Goal: Task Accomplishment & Management: Manage account settings

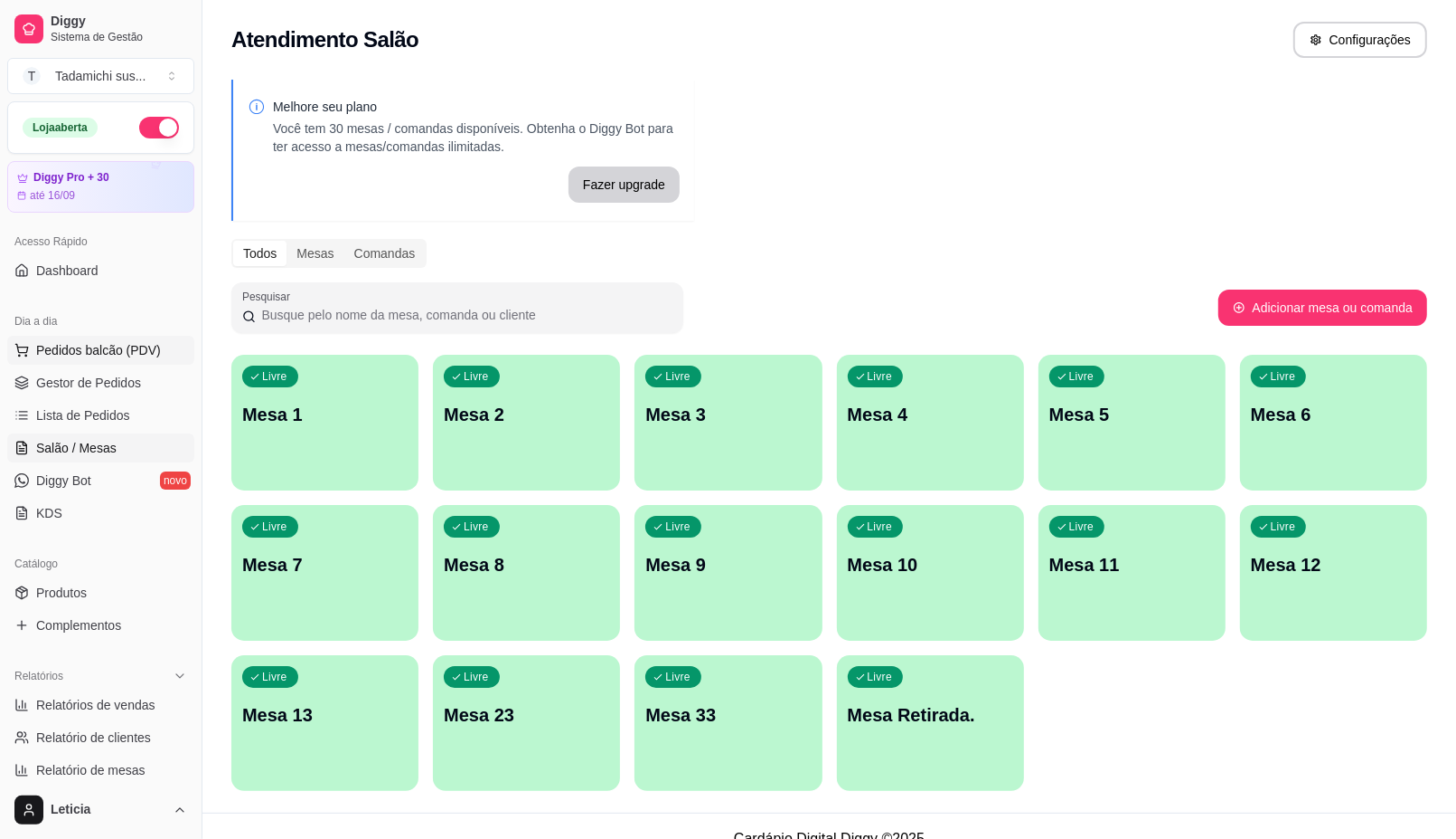
click at [71, 346] on span "Pedidos balcão (PDV)" at bounding box center [99, 349] width 125 height 18
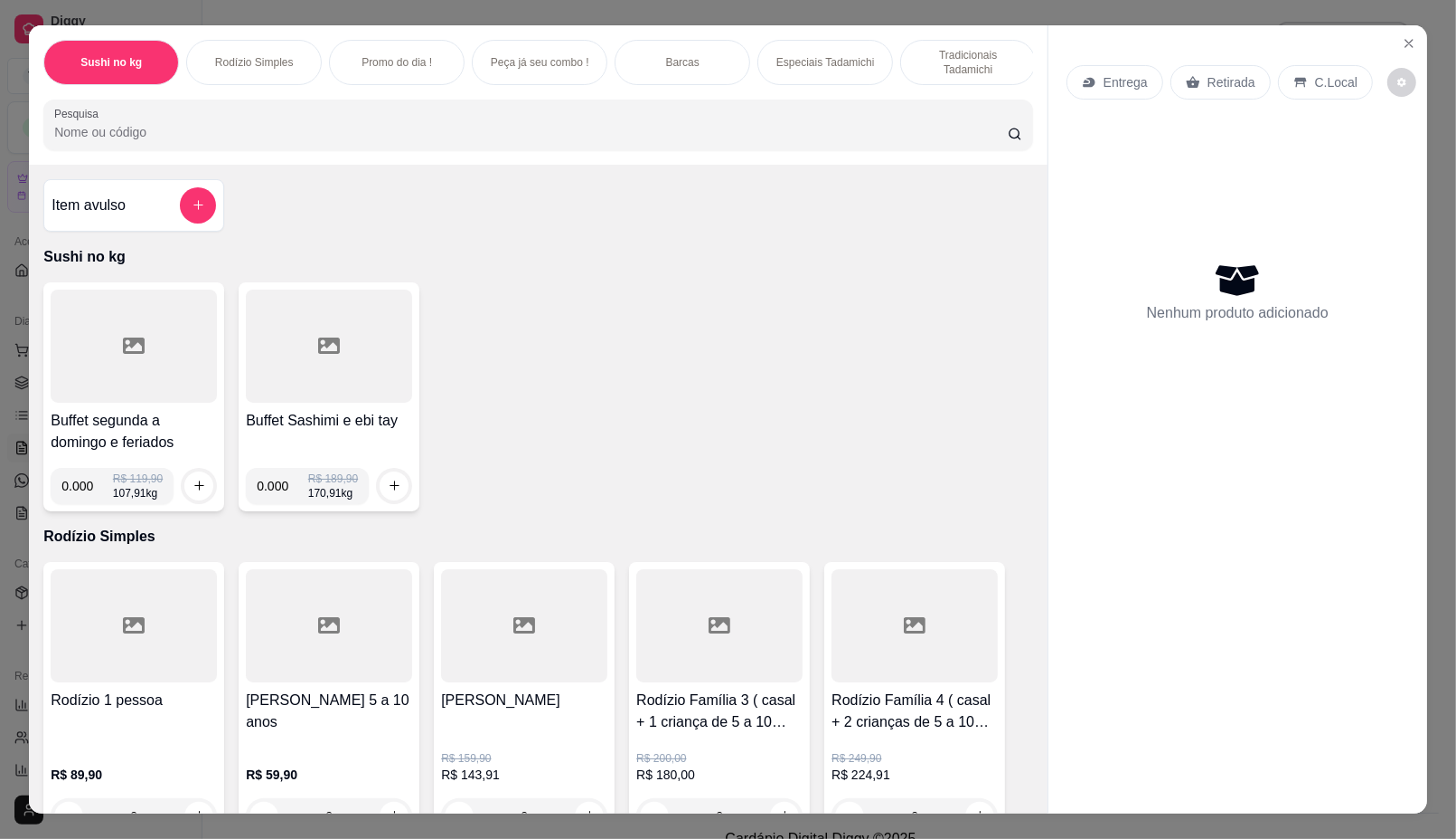
click at [196, 124] on div at bounding box center [538, 124] width 968 height 36
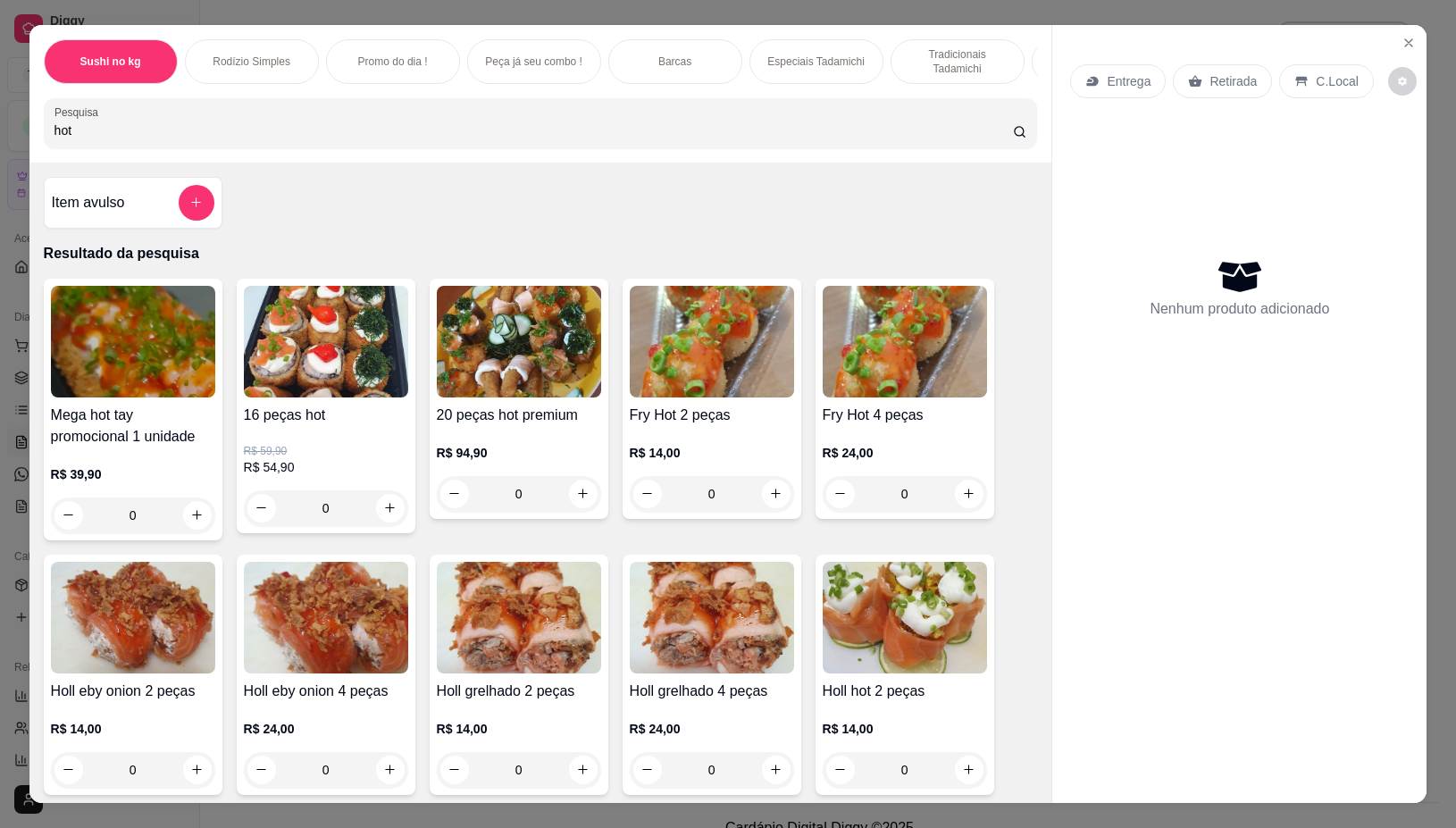
type input "hot"
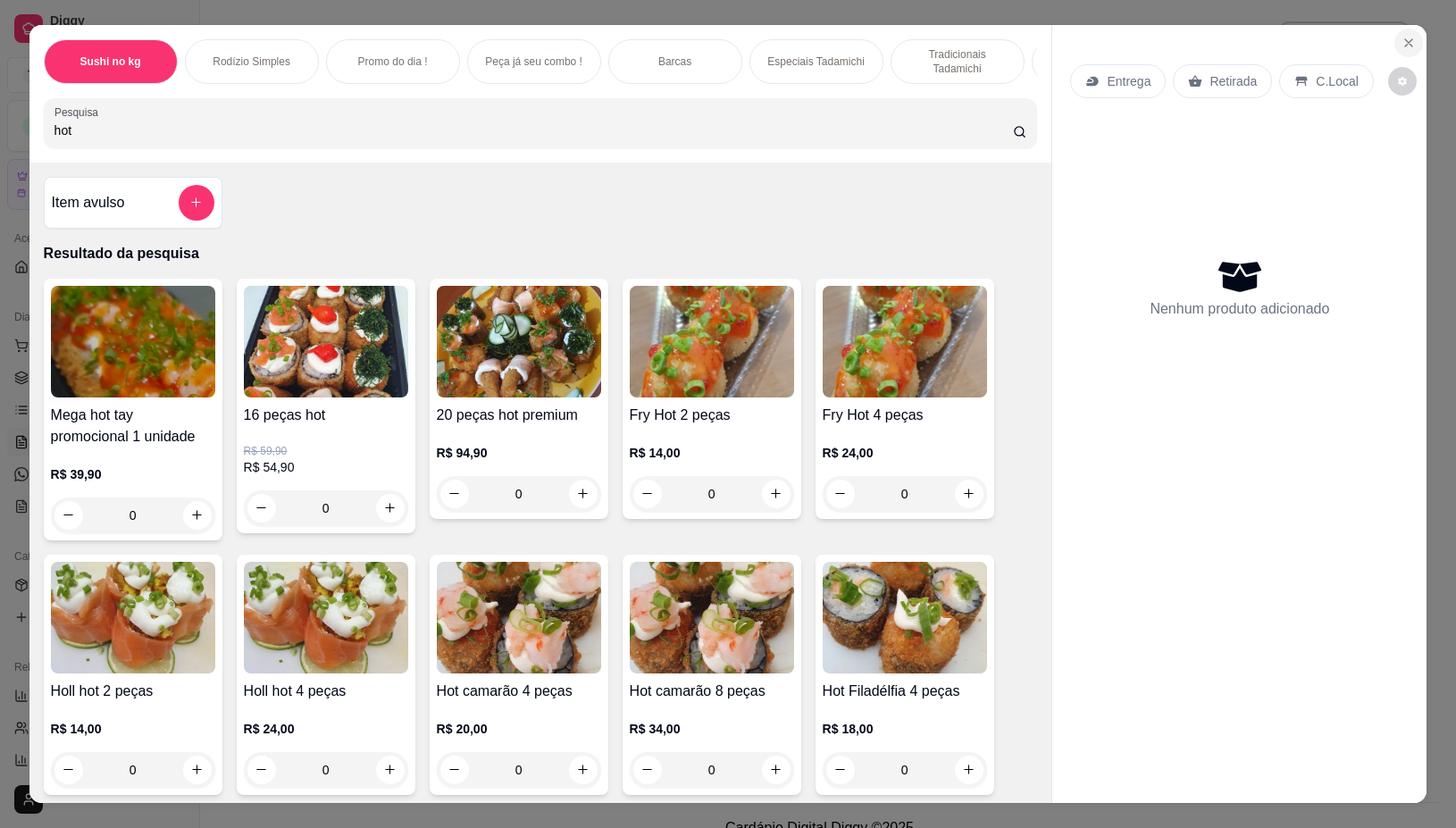
click at [1402, 37] on icon "Close" at bounding box center [1409, 43] width 15 height 15
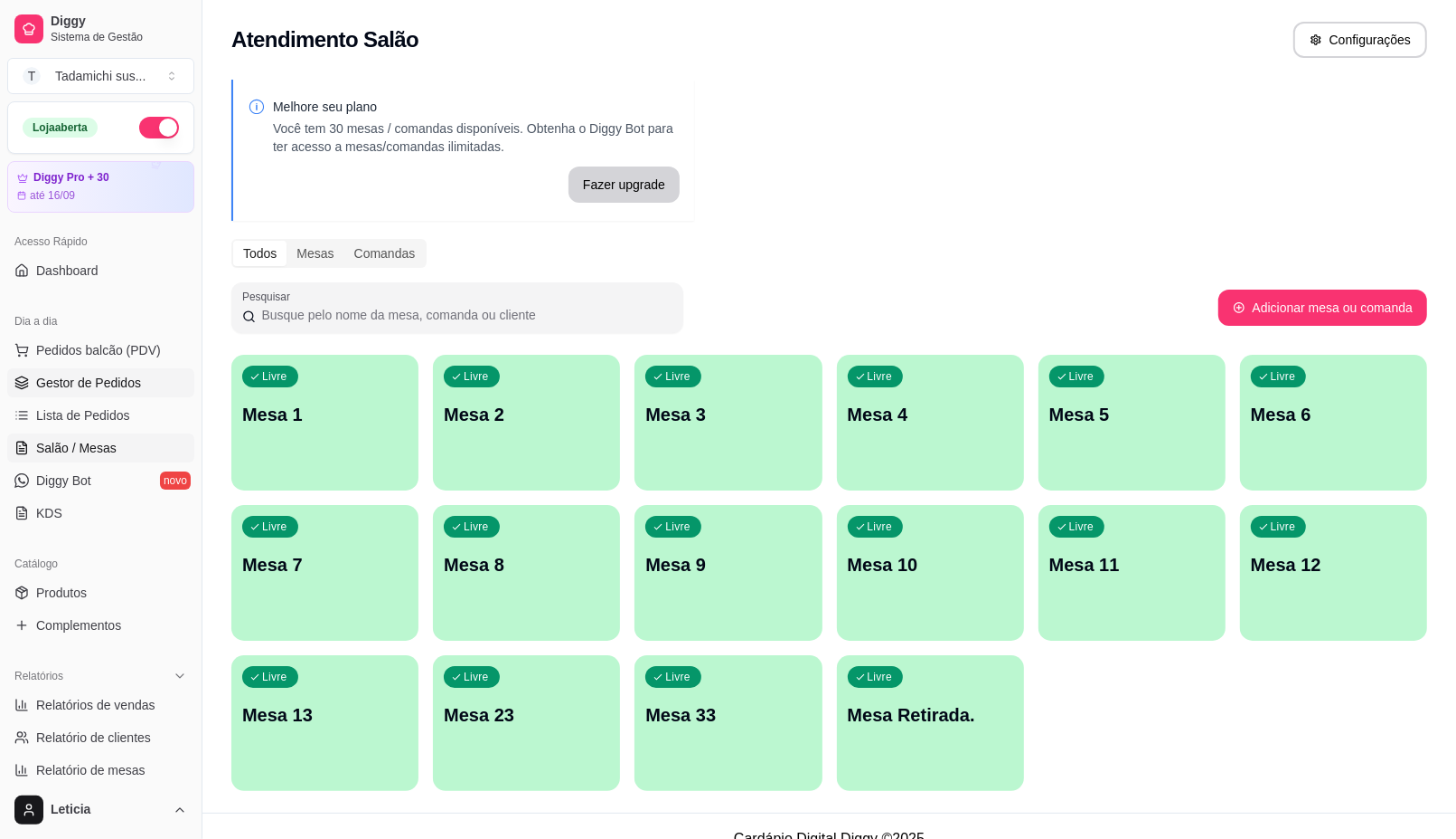
click at [90, 377] on span "Gestor de Pedidos" at bounding box center [89, 382] width 104 height 18
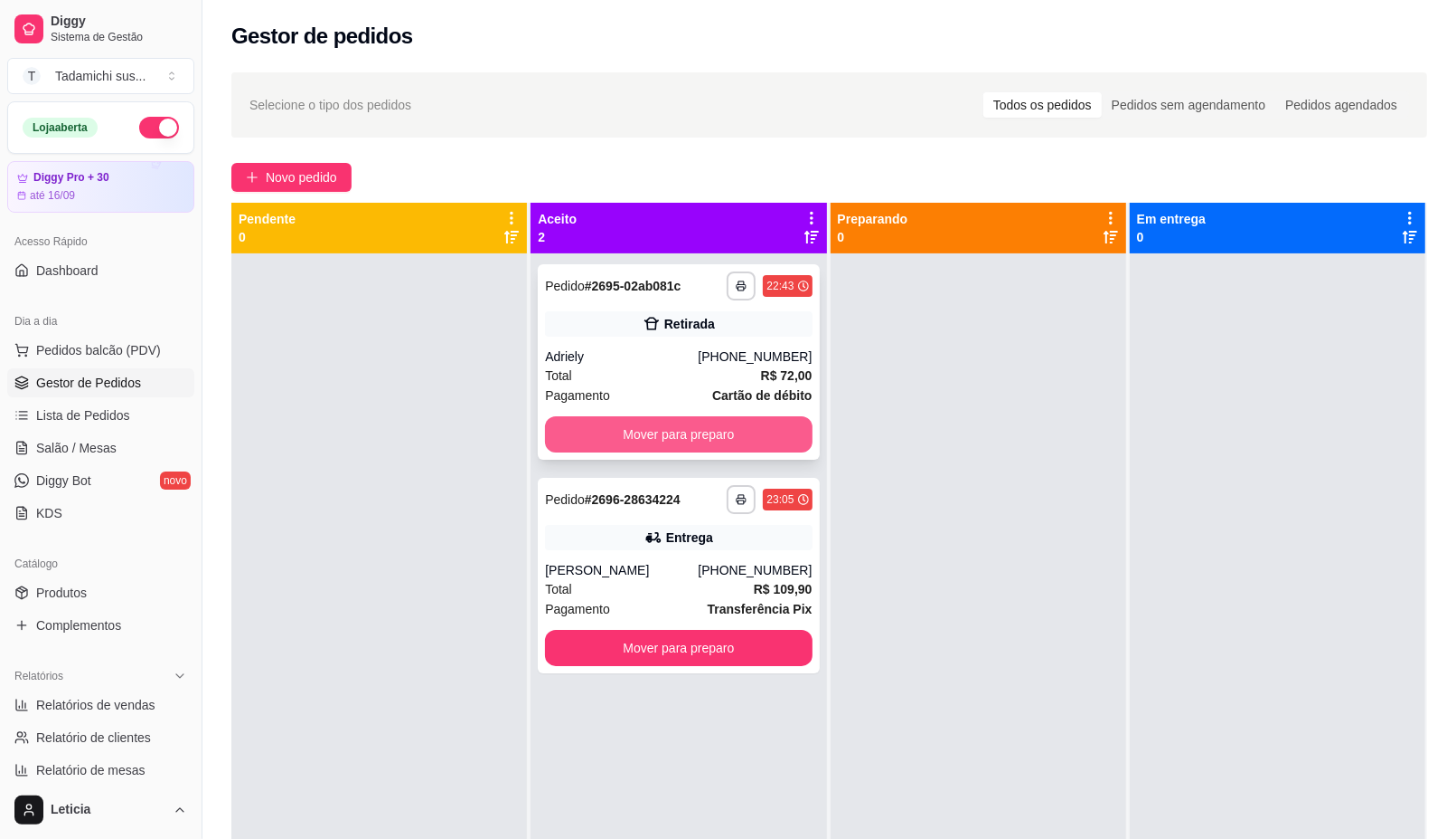
click at [683, 430] on button "Mover para preparo" at bounding box center [678, 434] width 267 height 36
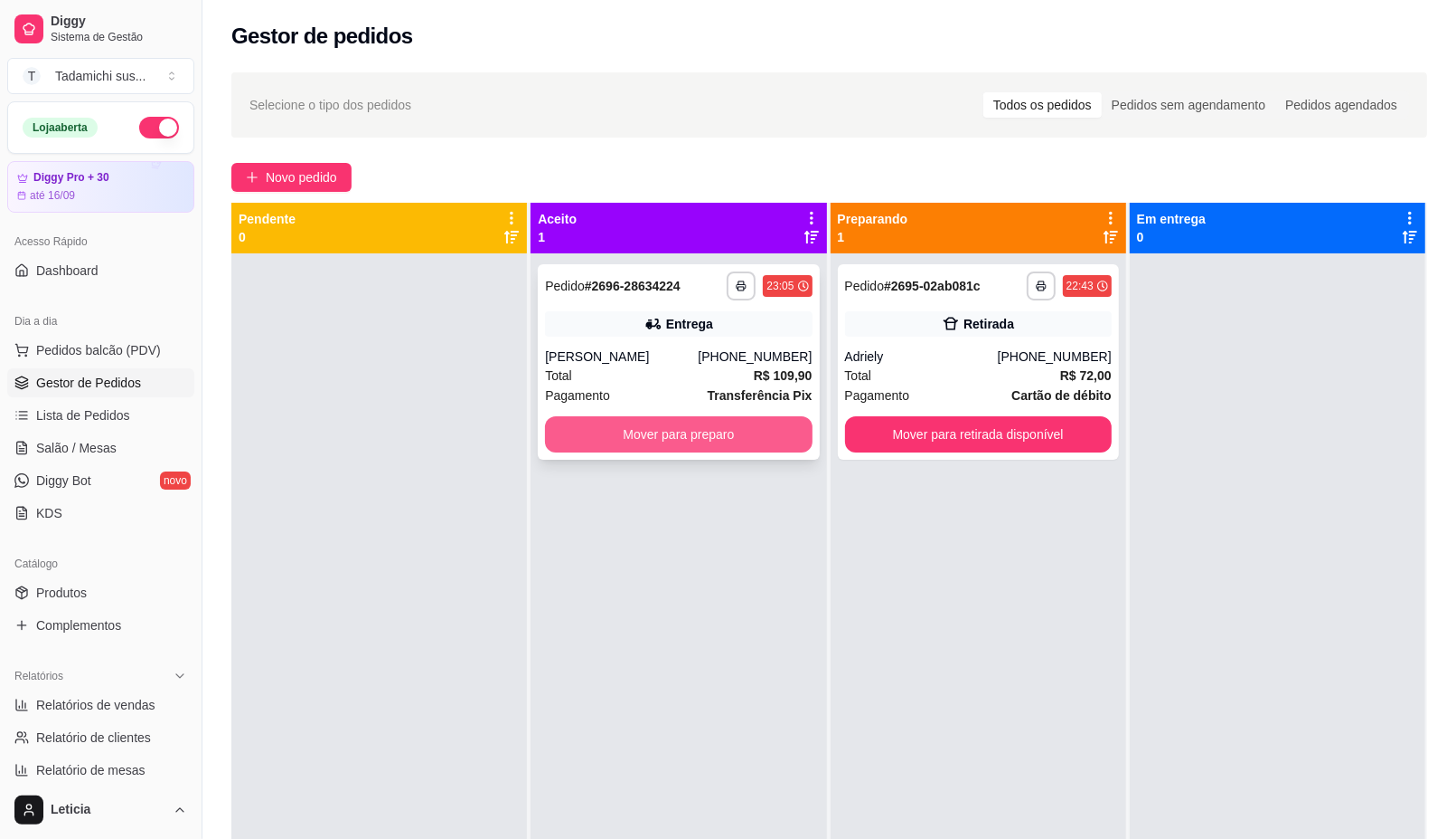
click at [685, 429] on button "Mover para preparo" at bounding box center [678, 434] width 267 height 36
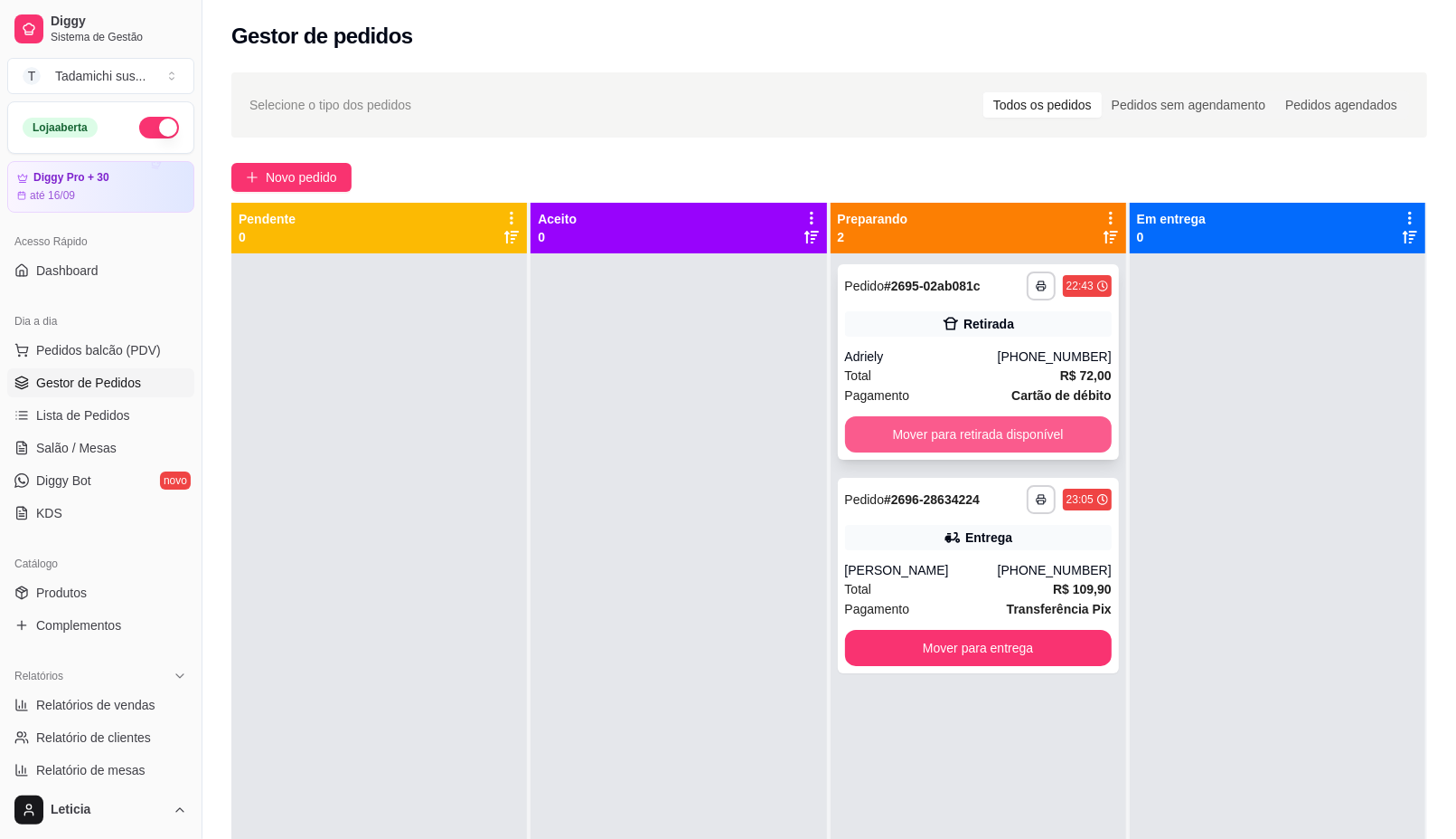
click at [878, 421] on button "Mover para retirada disponível" at bounding box center [978, 434] width 267 height 36
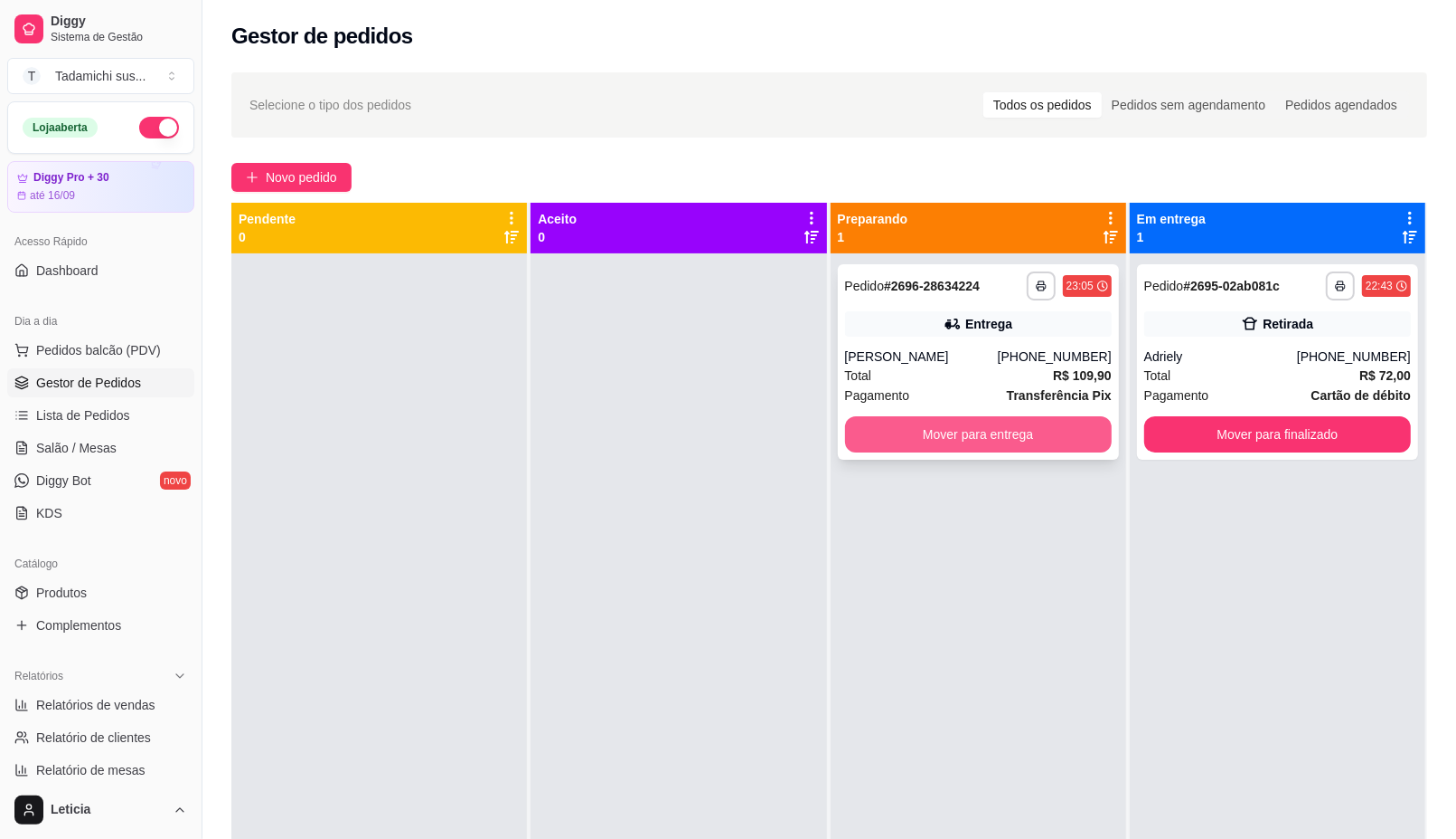
click at [915, 426] on button "Mover para entrega" at bounding box center [978, 434] width 267 height 36
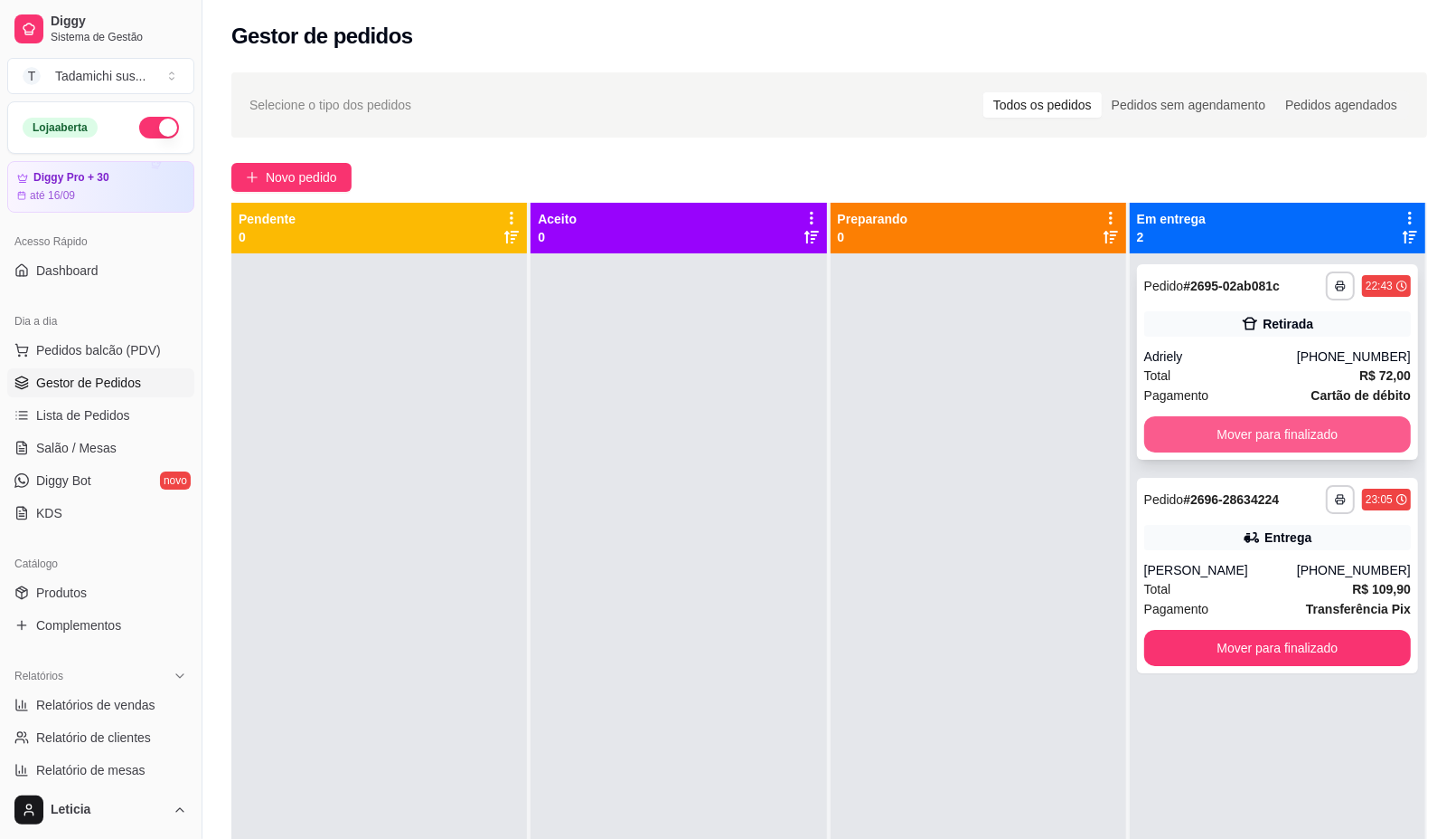
click at [1213, 416] on button "Mover para finalizado" at bounding box center [1278, 434] width 267 height 36
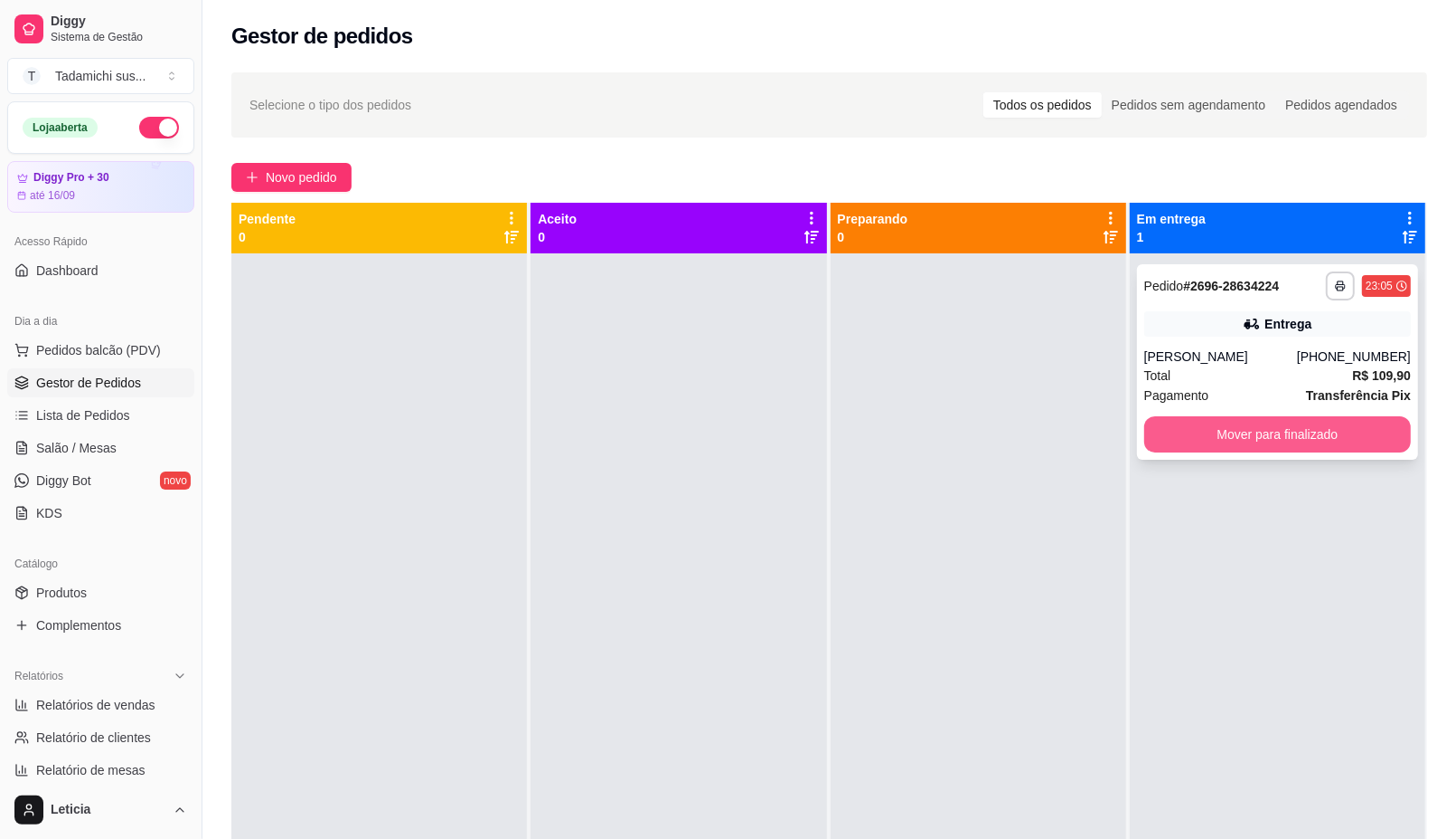
click at [1213, 427] on button "Mover para finalizado" at bounding box center [1278, 434] width 267 height 36
